Goal: Task Accomplishment & Management: Manage account settings

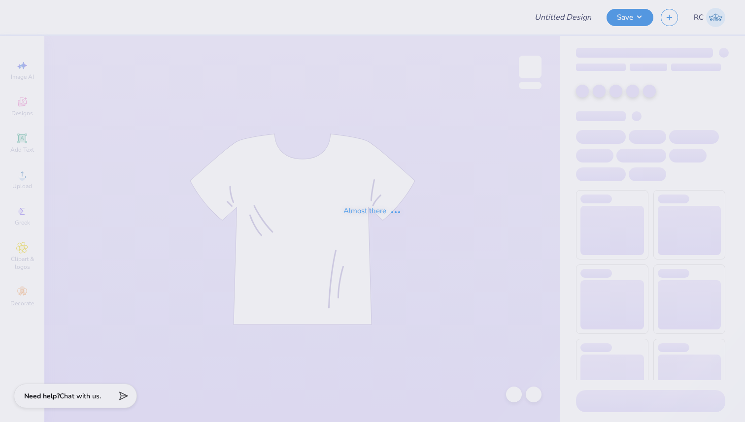
type input "Kappa Psi Pledge Class Shirts #2"
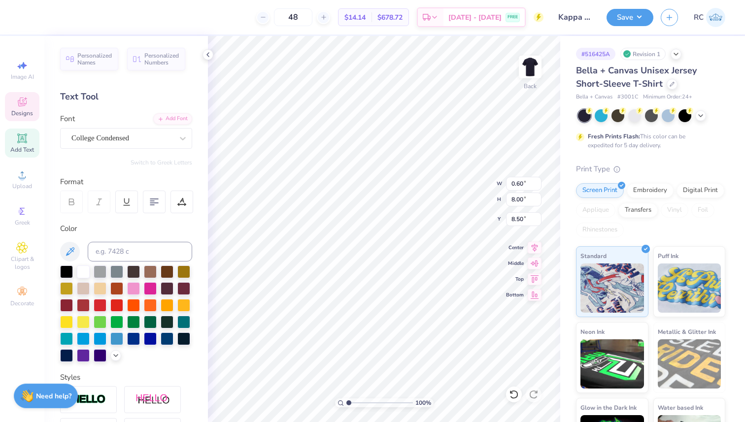
scroll to position [8, 1]
type textarea "Beta Gamma Chapter"
click at [632, 6] on div "Save RC" at bounding box center [676, 17] width 138 height 34
click at [630, 12] on button "Save" at bounding box center [630, 15] width 47 height 17
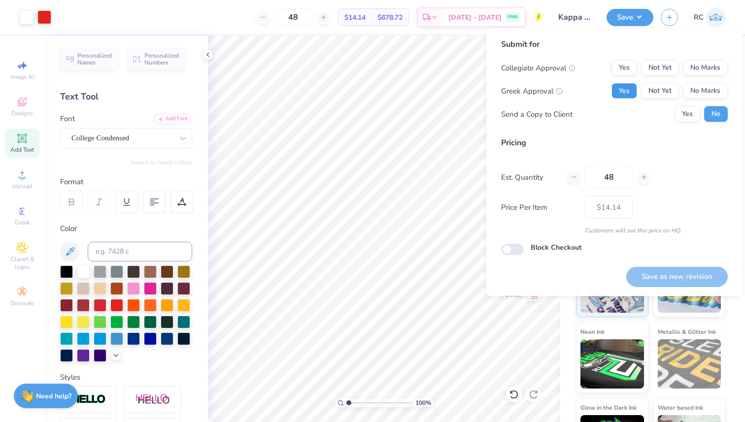
click at [619, 87] on button "Yes" at bounding box center [624, 91] width 26 height 16
click at [709, 68] on button "No Marks" at bounding box center [705, 68] width 45 height 16
click at [510, 248] on input "Block Checkout" at bounding box center [512, 250] width 23 height 12
checkbox input "true"
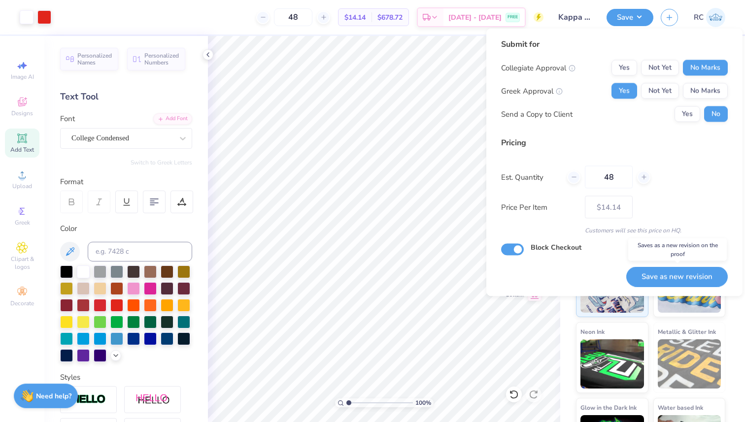
drag, startPoint x: 682, startPoint y: 275, endPoint x: 679, endPoint y: 269, distance: 7.5
click at [682, 275] on button "Save as new revision" at bounding box center [677, 277] width 102 height 20
type input "– –"
